Goal: Task Accomplishment & Management: Manage account settings

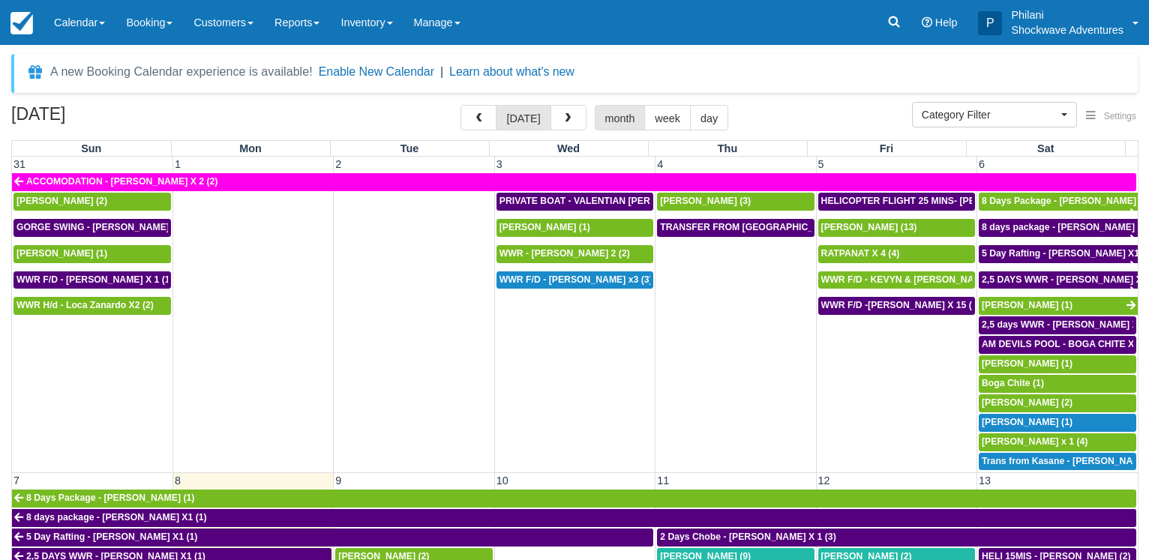
select select
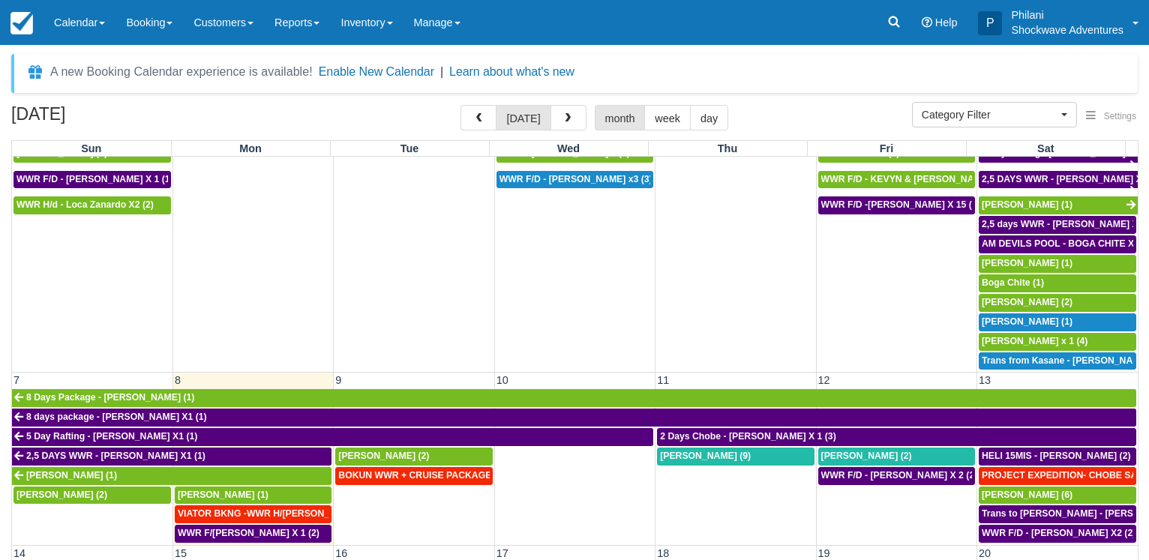
scroll to position [216, 0]
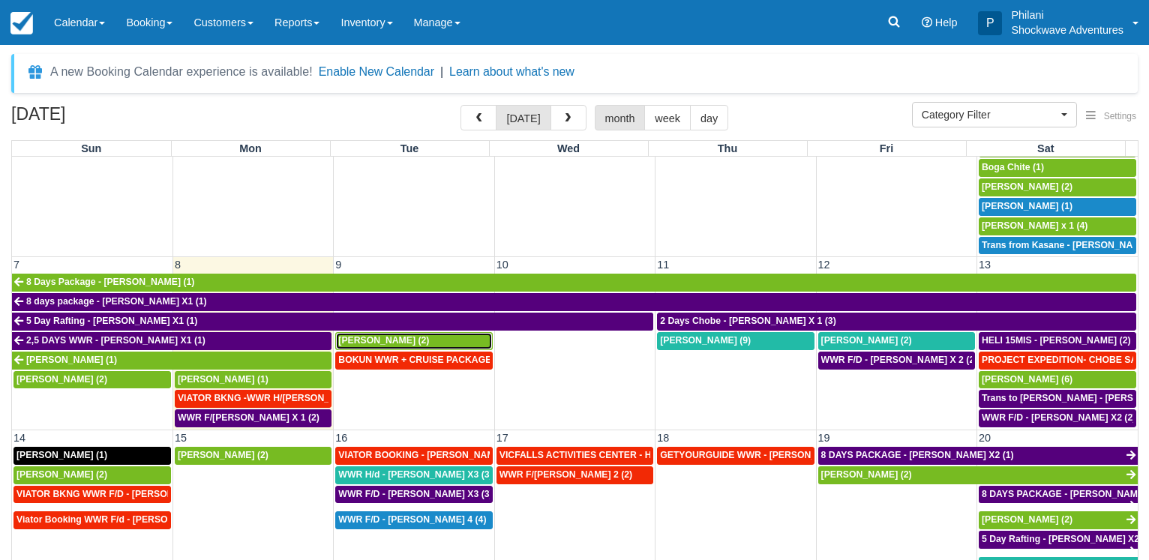
click at [401, 335] on span "[PERSON_NAME] (2)" at bounding box center [383, 340] width 91 height 11
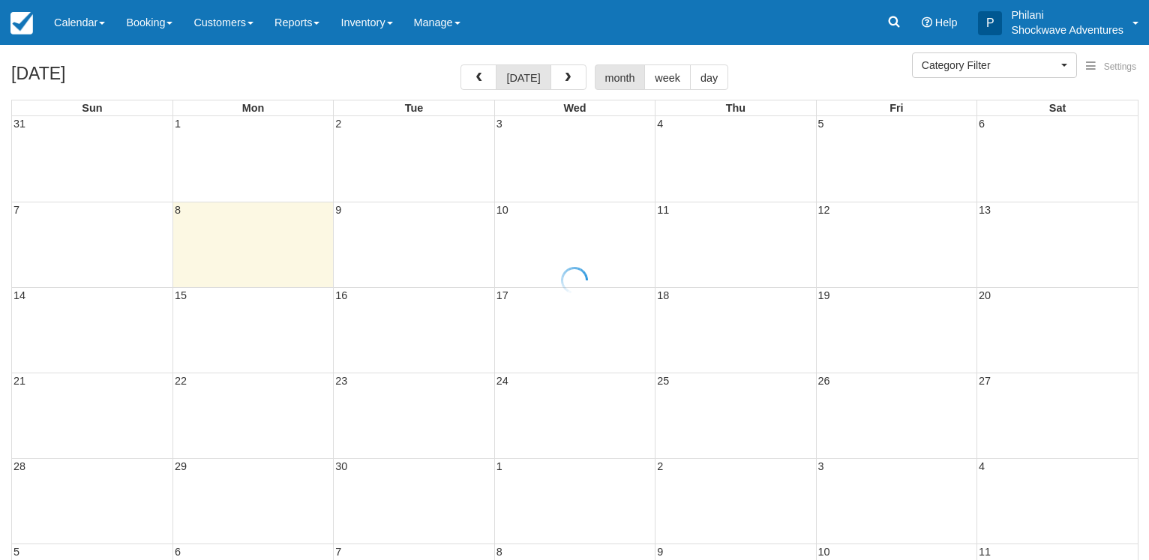
select select
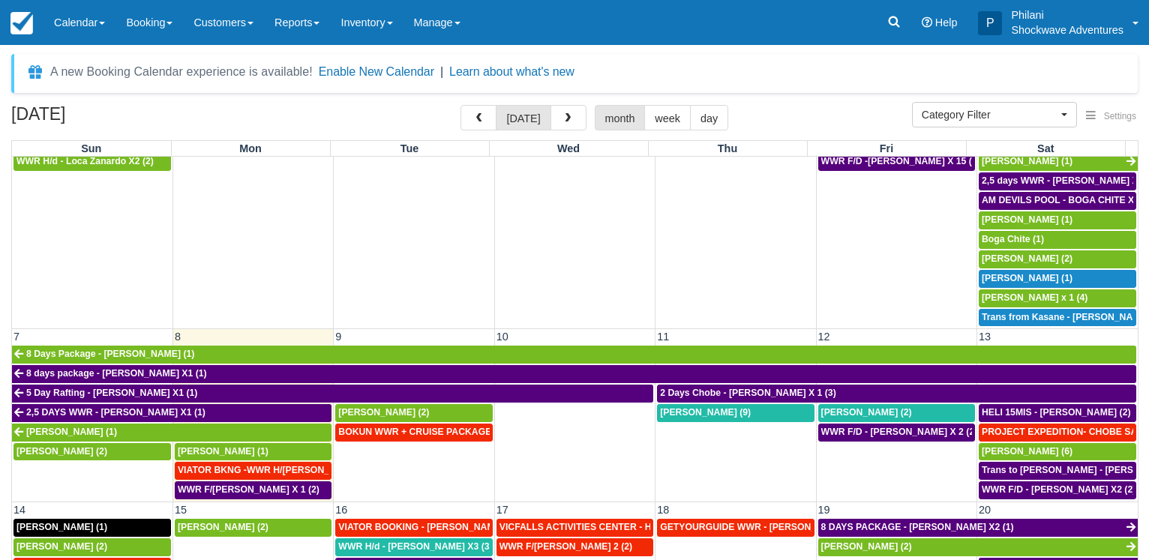
scroll to position [216, 0]
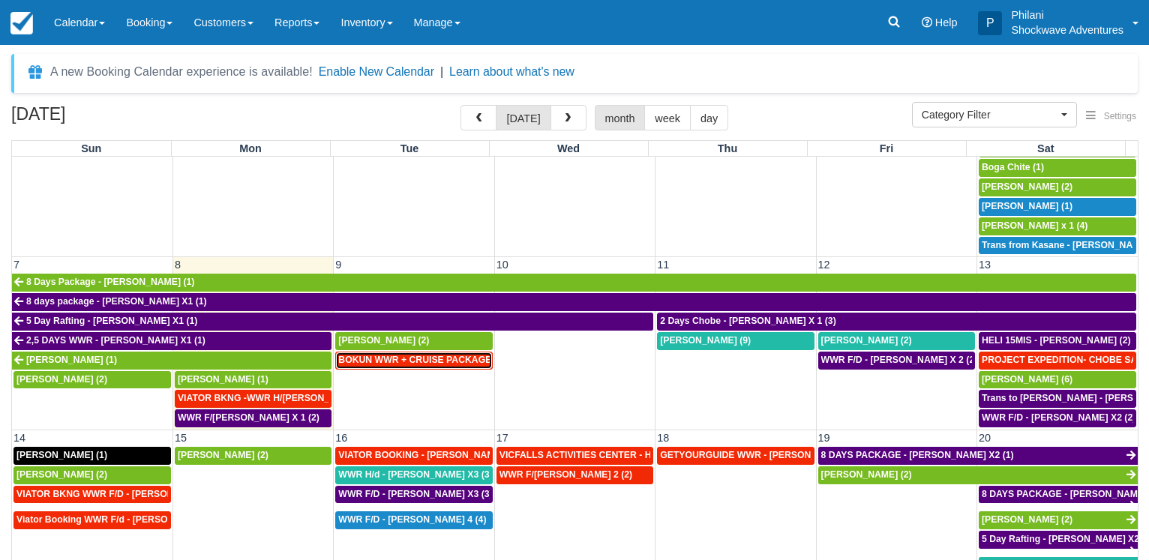
click at [398, 355] on span "BOKUN WWR + CRUISE PACKAGE - Janet South X 2 (2)" at bounding box center [486, 360] width 297 height 11
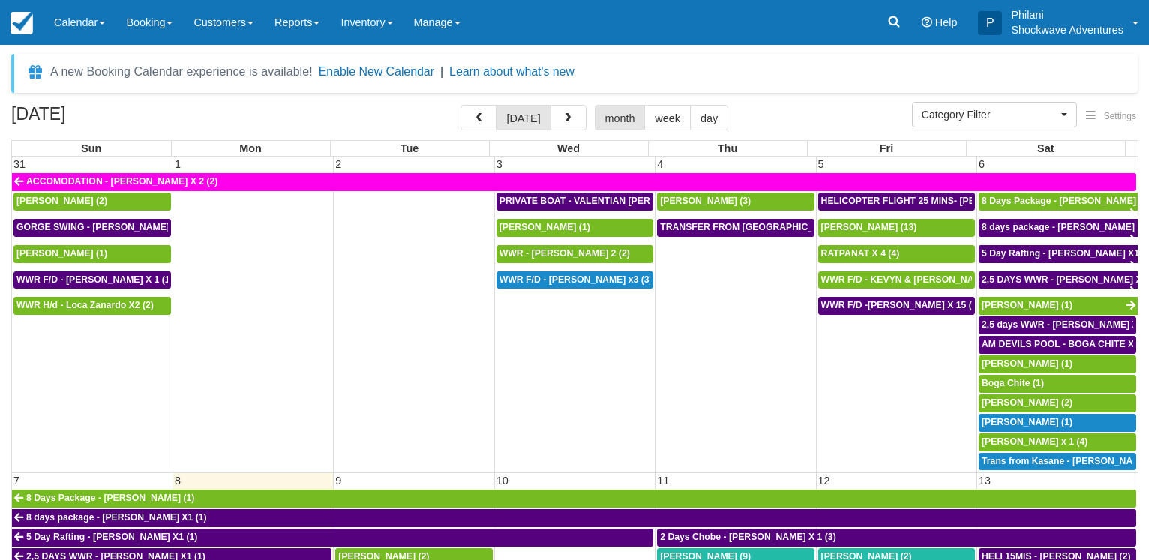
select select
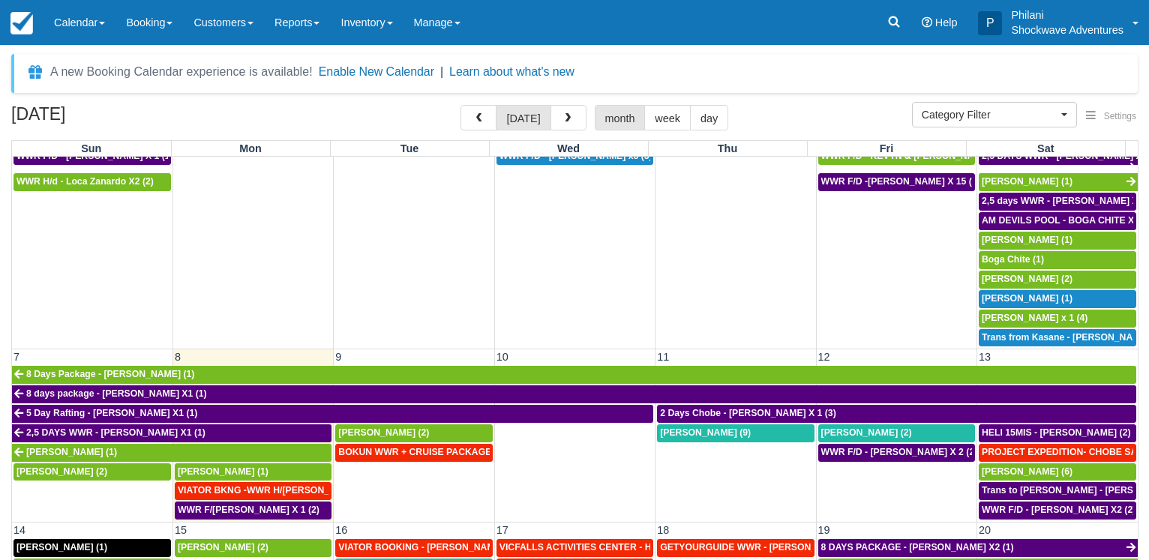
scroll to position [216, 0]
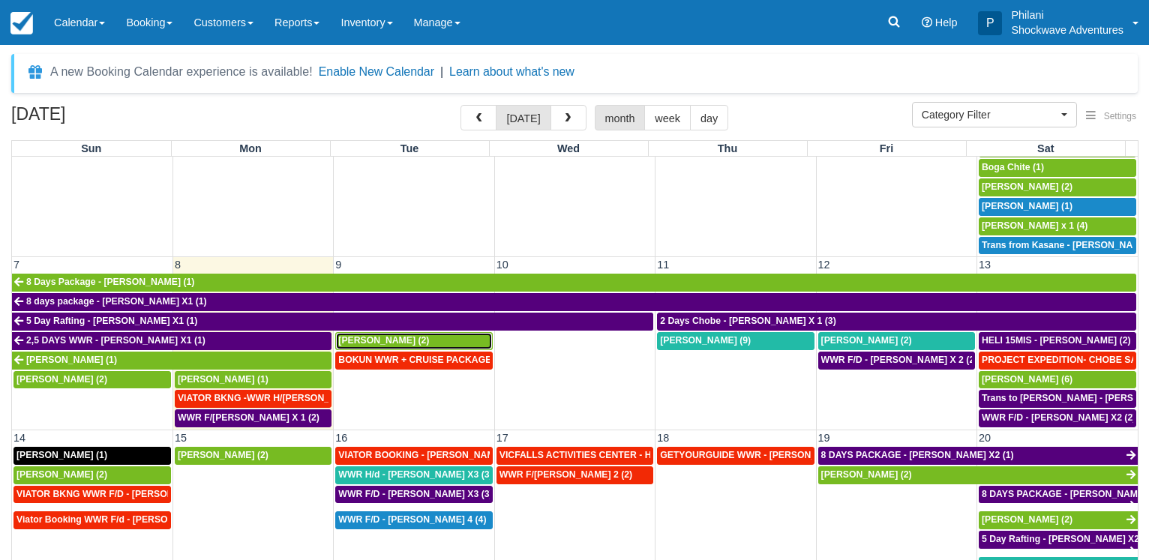
click at [398, 335] on span "[PERSON_NAME] (2)" at bounding box center [383, 340] width 91 height 11
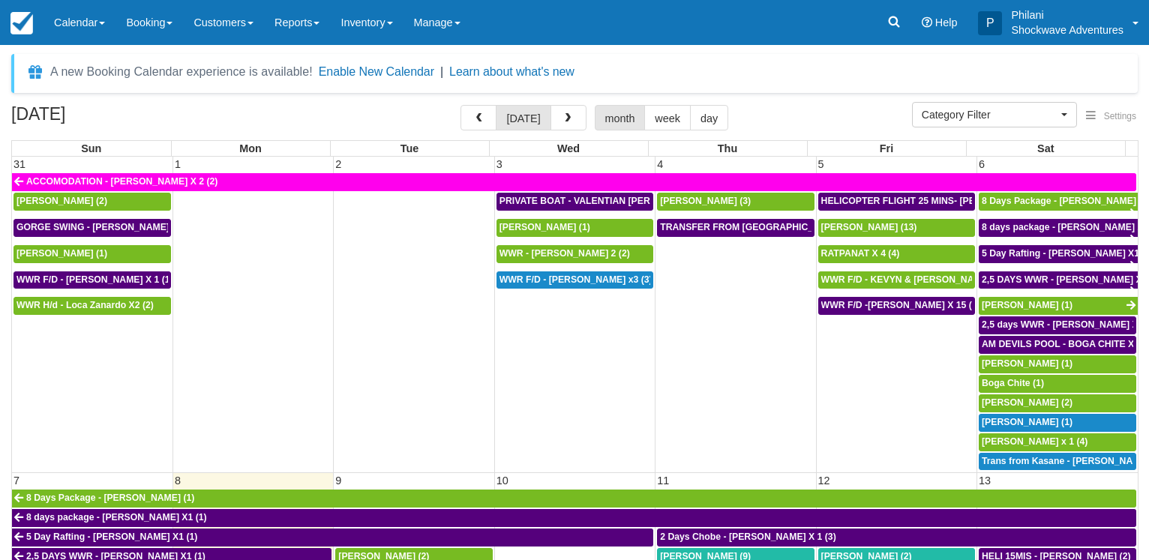
select select
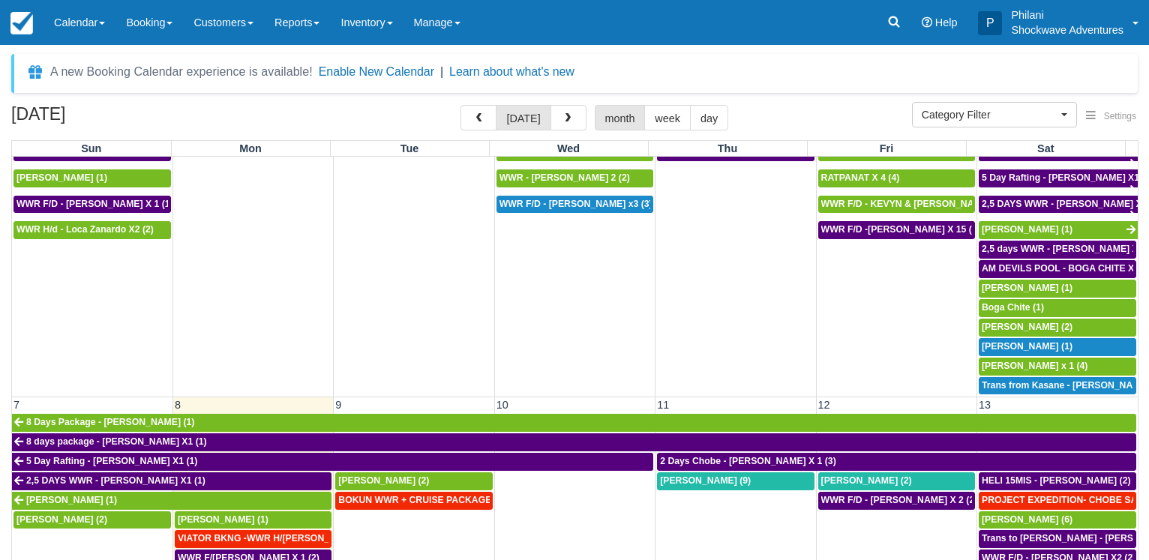
scroll to position [216, 0]
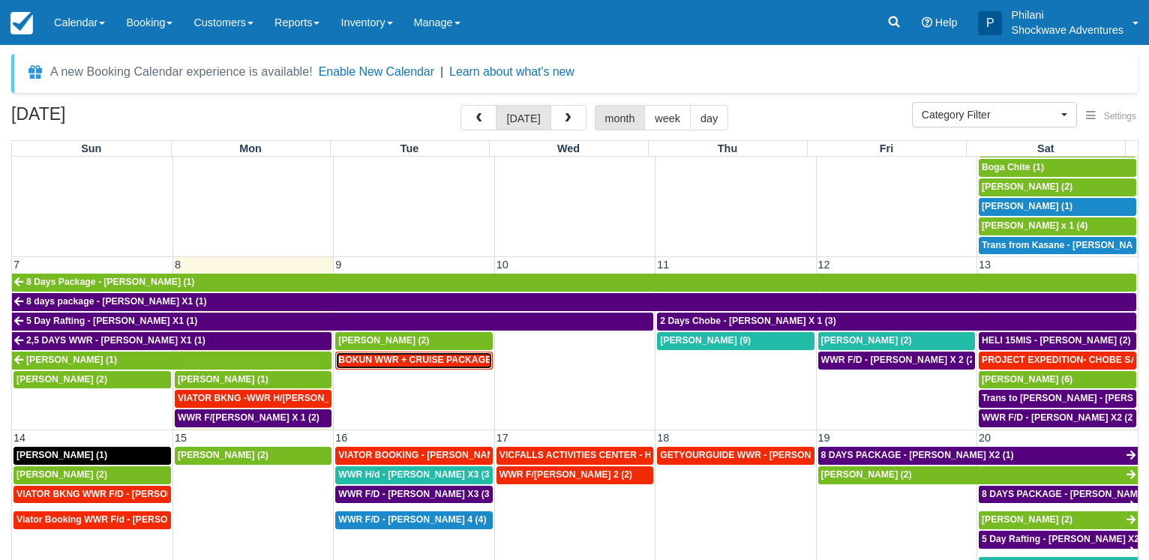
click at [428, 356] on span "BOKUN WWR + CRUISE PACKAGE - [PERSON_NAME] South X 2 (2)" at bounding box center [486, 360] width 297 height 11
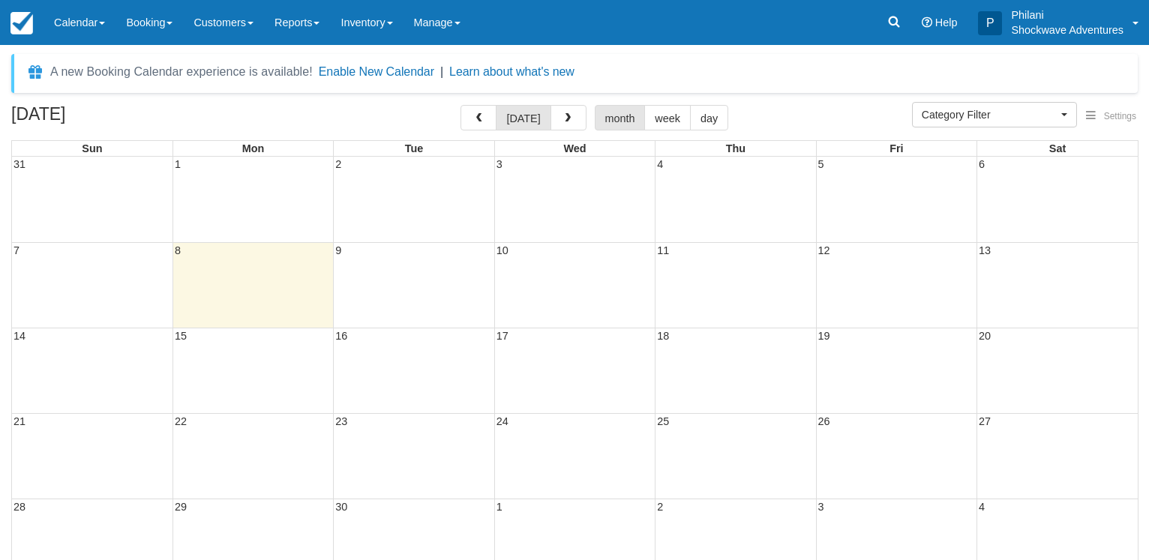
select select
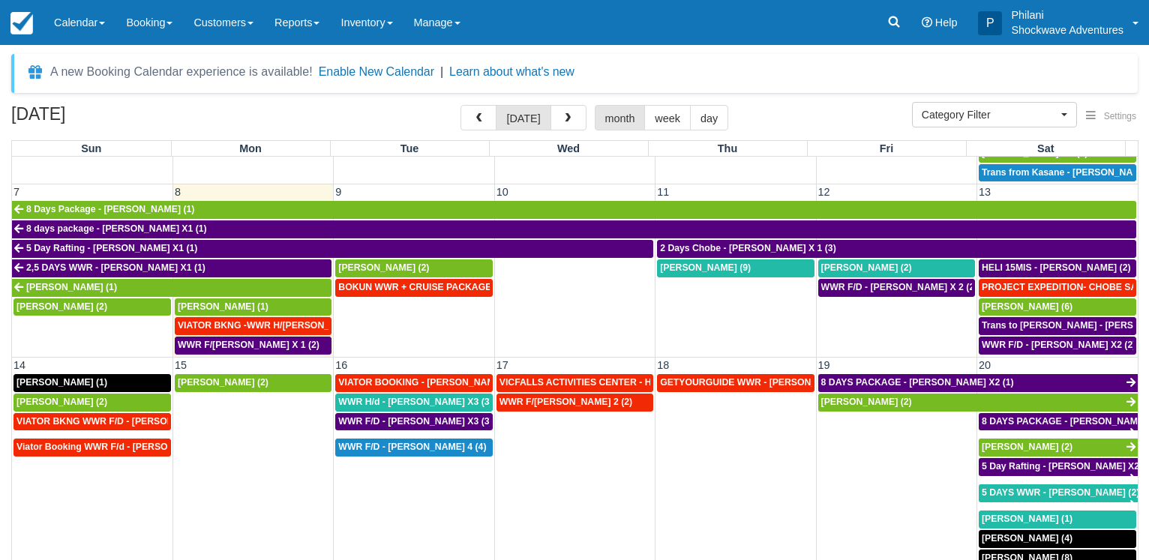
scroll to position [288, 0]
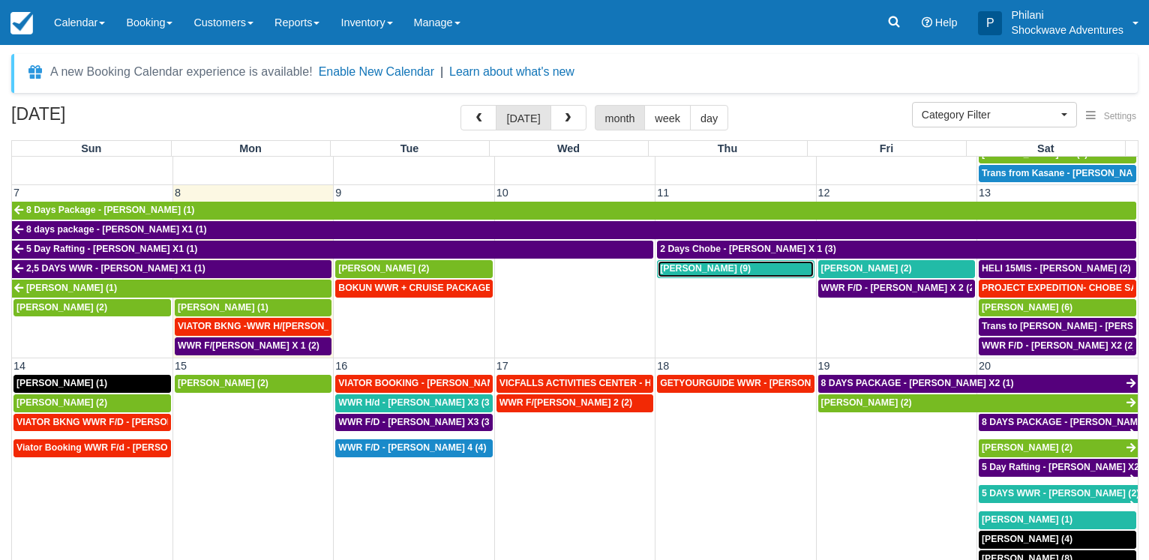
click at [709, 260] on link "[PERSON_NAME] (9)" at bounding box center [735, 269] width 157 height 18
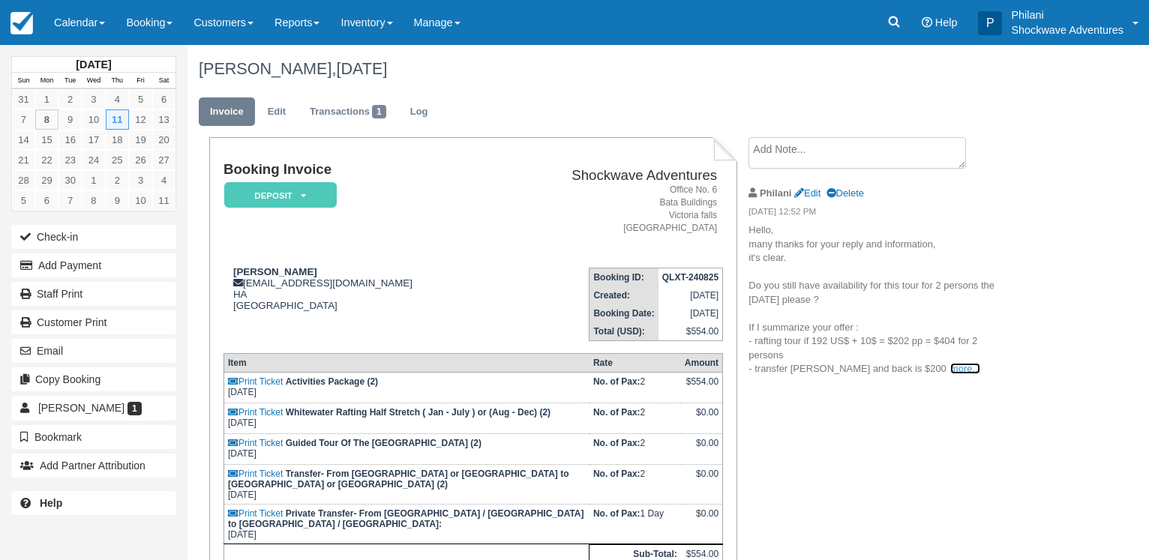
click at [950, 371] on link "more..." at bounding box center [965, 368] width 30 height 11
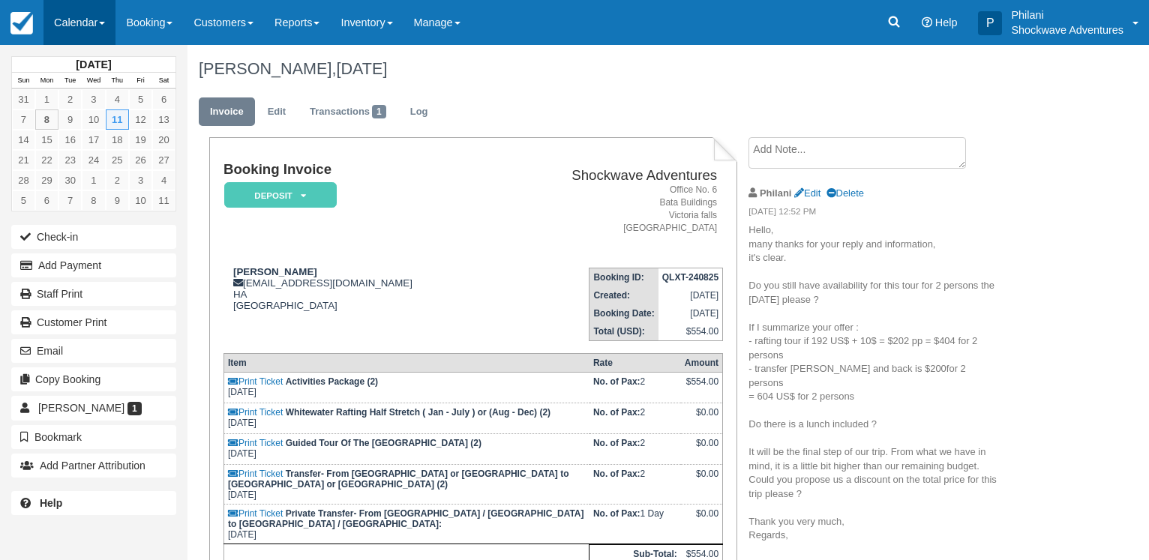
click at [74, 27] on link "Calendar" at bounding box center [80, 22] width 72 height 45
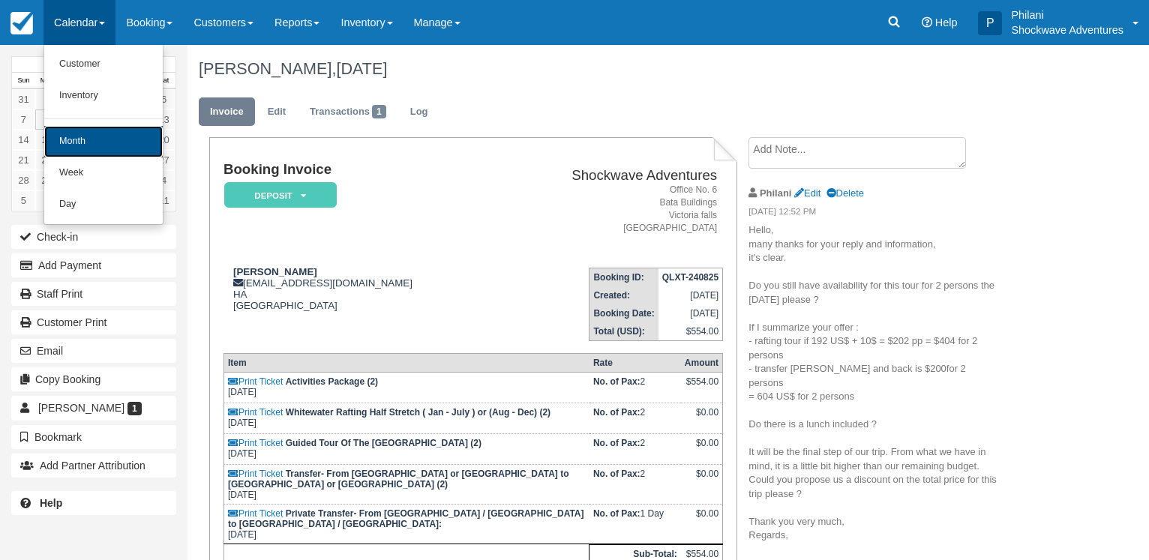
click at [96, 143] on link "Month" at bounding box center [103, 142] width 119 height 32
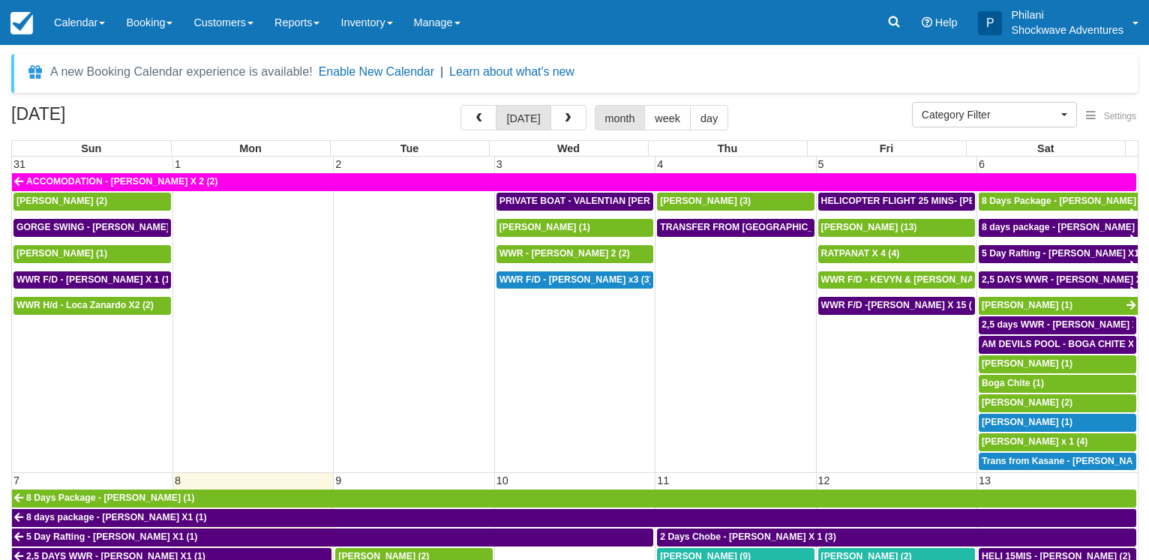
select select
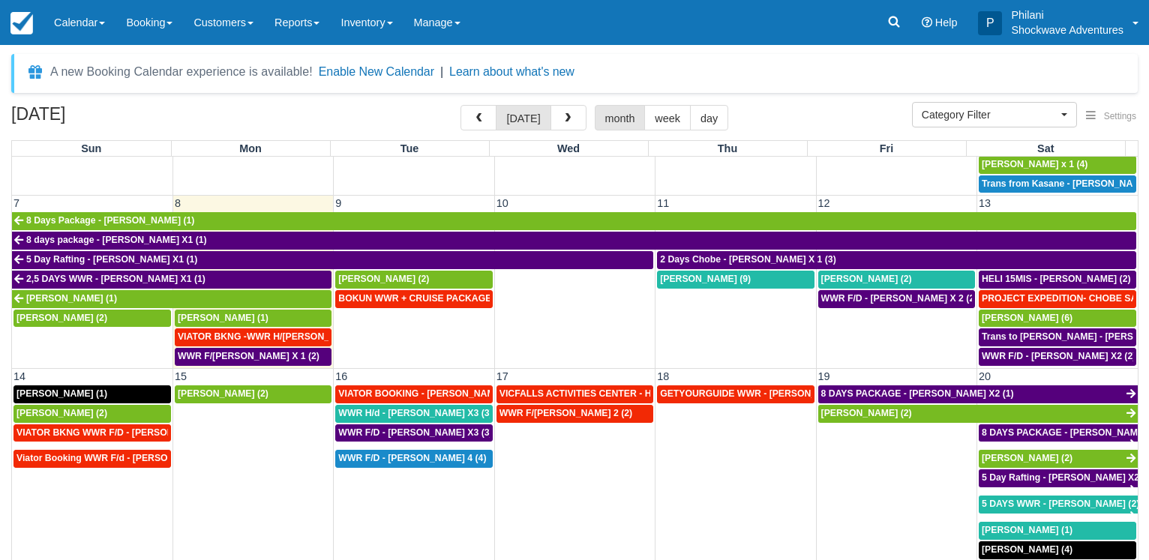
scroll to position [288, 0]
